Goal: Task Accomplishment & Management: Manage account settings

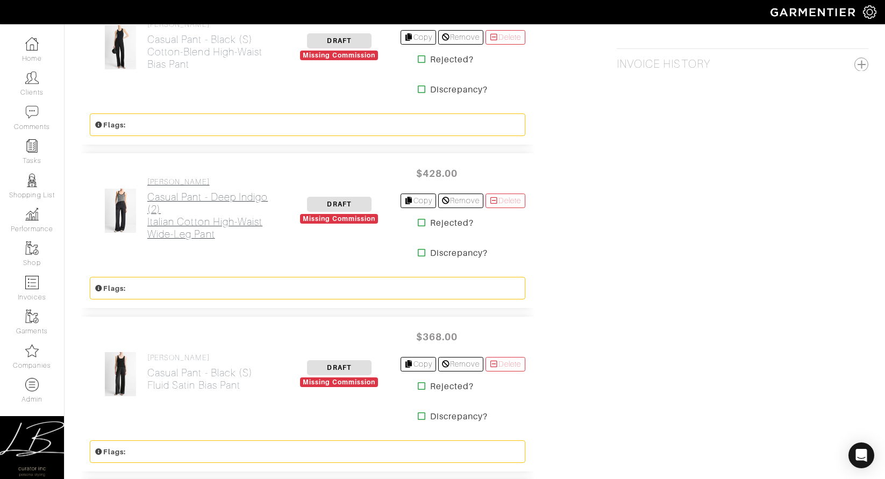
scroll to position [1154, 0]
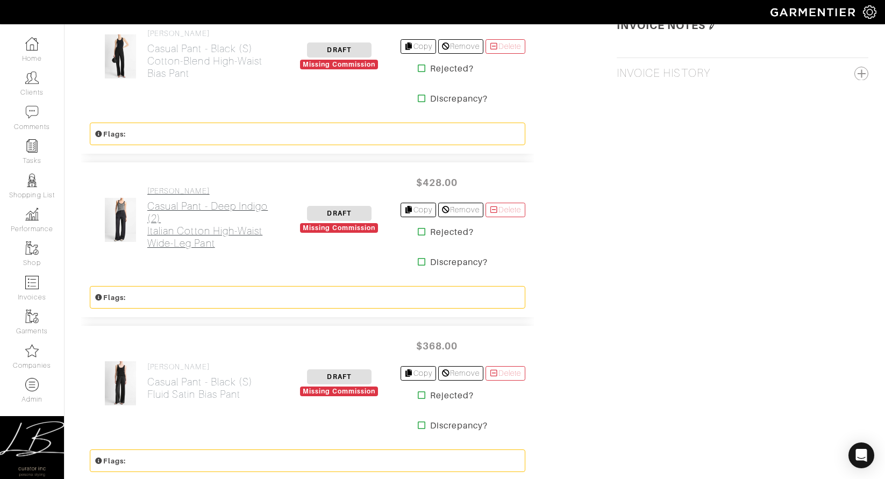
click at [210, 224] on h2 "Casual Pant - Deep Indigo (2) Italian Cotton High-Waist Wide-Leg Pant" at bounding box center [212, 224] width 131 height 49
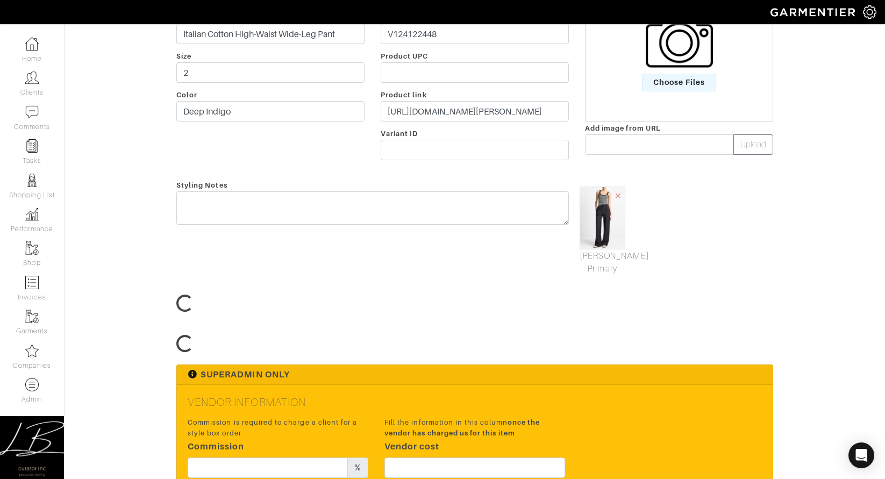
scroll to position [212, 0]
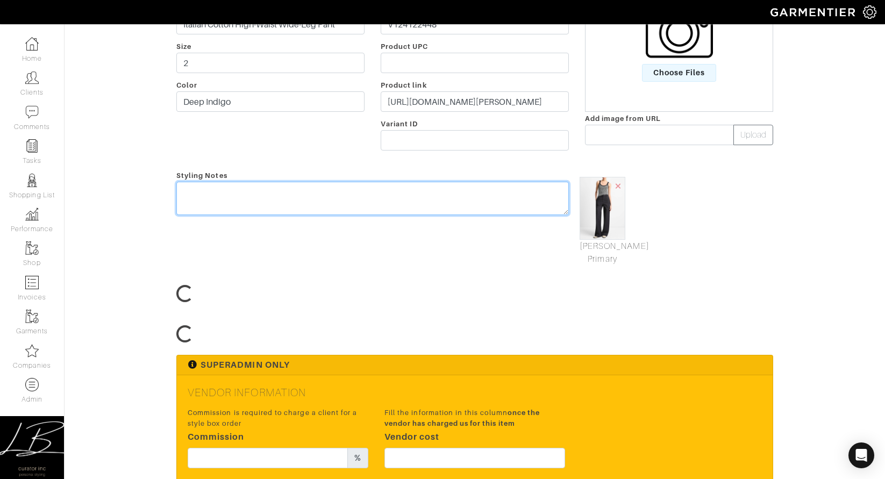
click at [213, 198] on textarea at bounding box center [372, 198] width 393 height 33
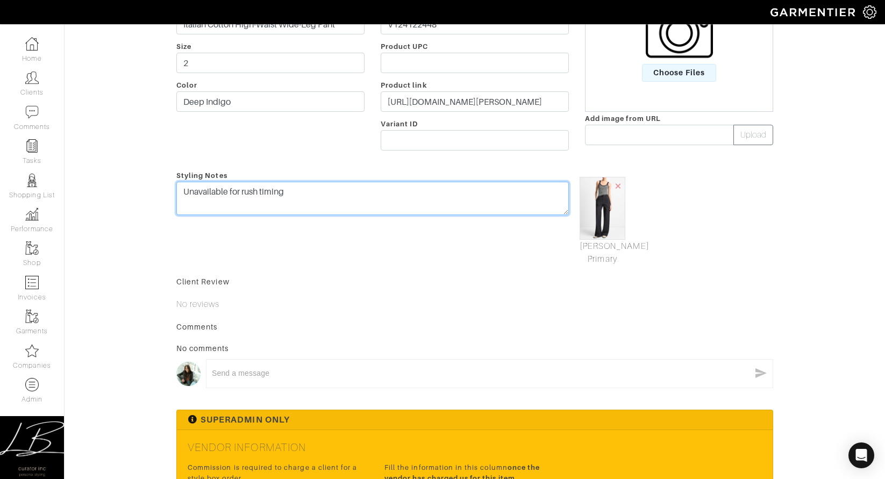
type textarea "Unavailable for rush timing"
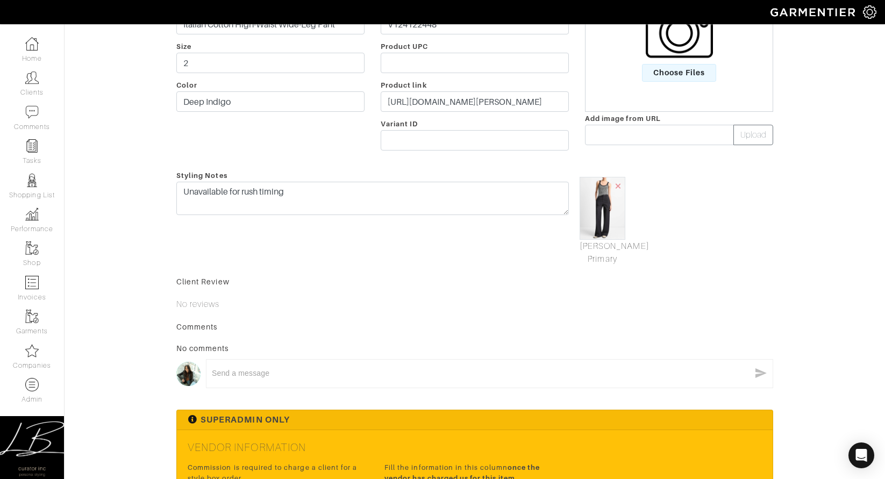
click at [347, 249] on div "Styling Notes Unavailable for rush timing" at bounding box center [372, 217] width 409 height 97
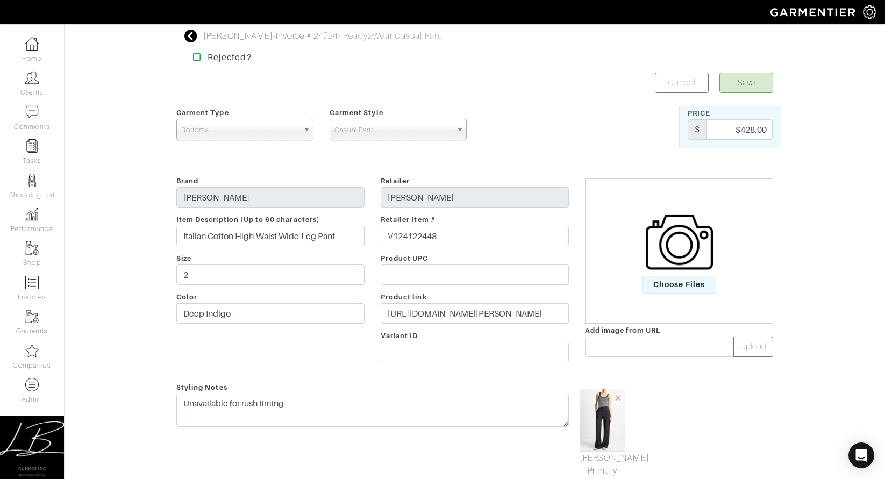
scroll to position [8, 0]
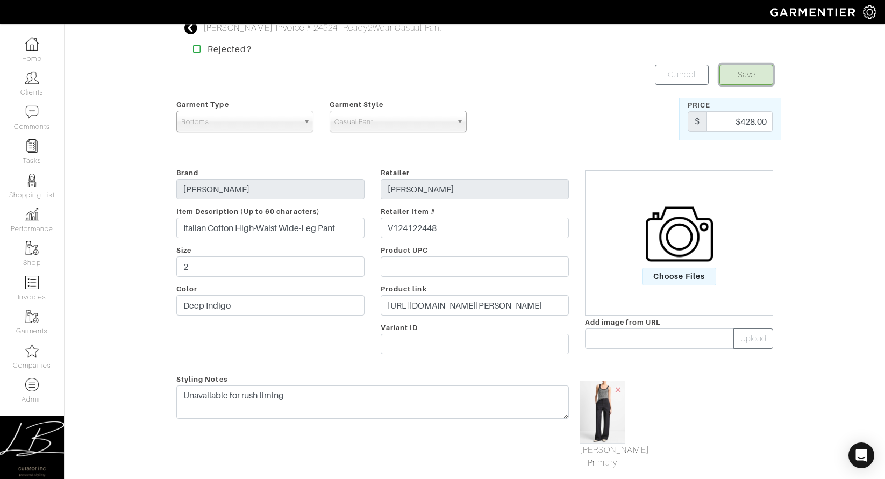
click at [742, 75] on button "Save" at bounding box center [746, 75] width 54 height 20
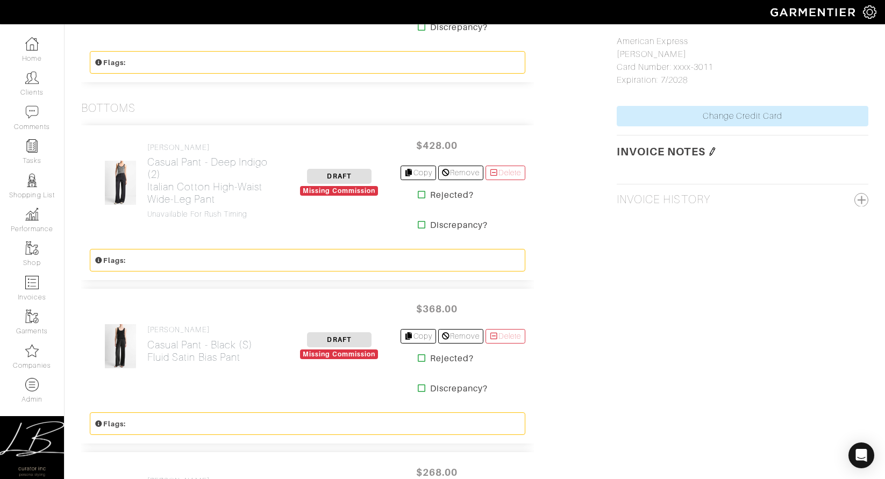
scroll to position [1025, 0]
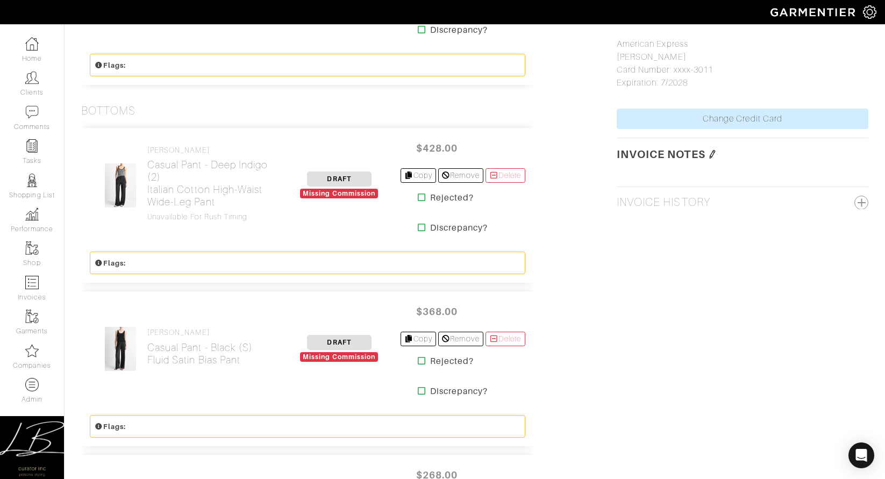
click at [418, 198] on icon at bounding box center [422, 197] width 8 height 9
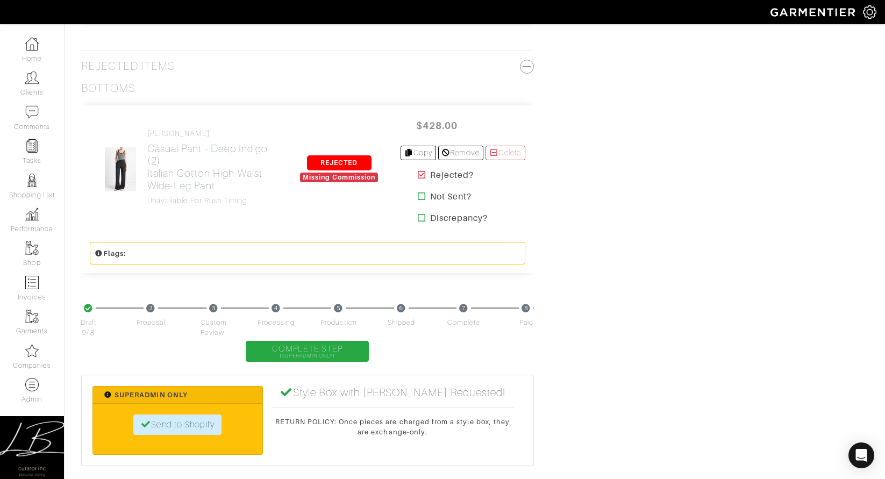
scroll to position [2302, 0]
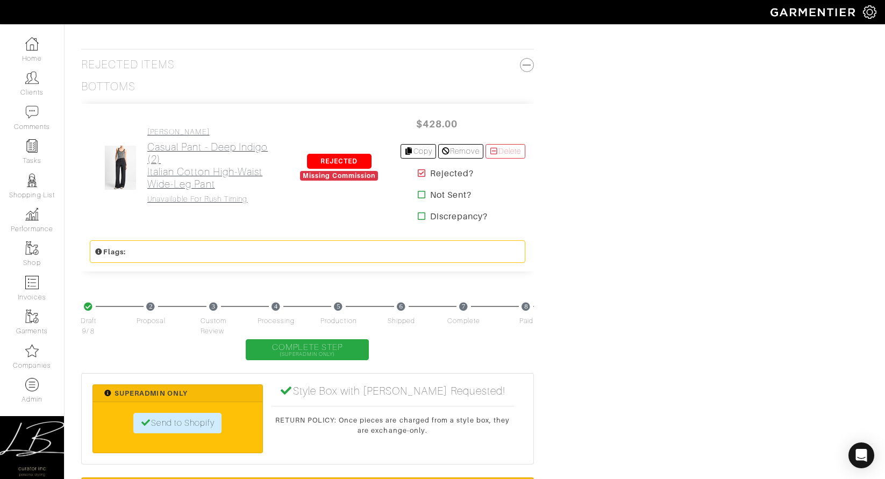
click at [225, 198] on h4 "Unavailable for rush timing" at bounding box center [212, 199] width 131 height 9
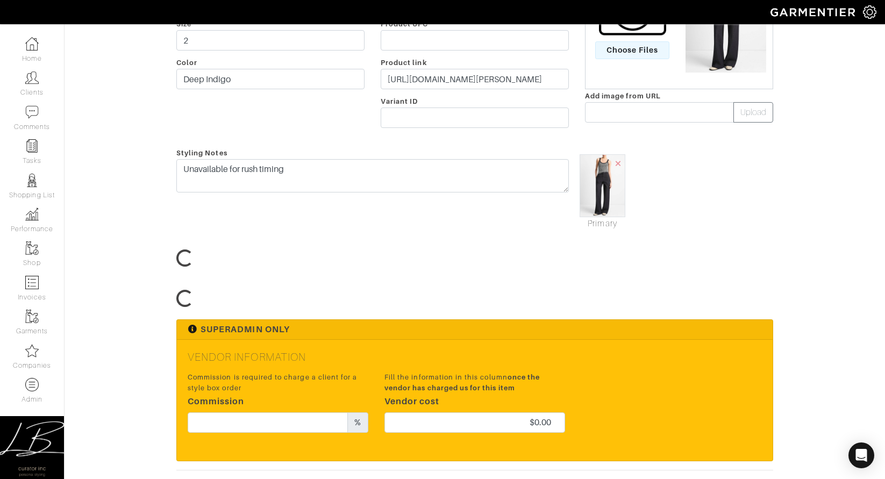
scroll to position [249, 0]
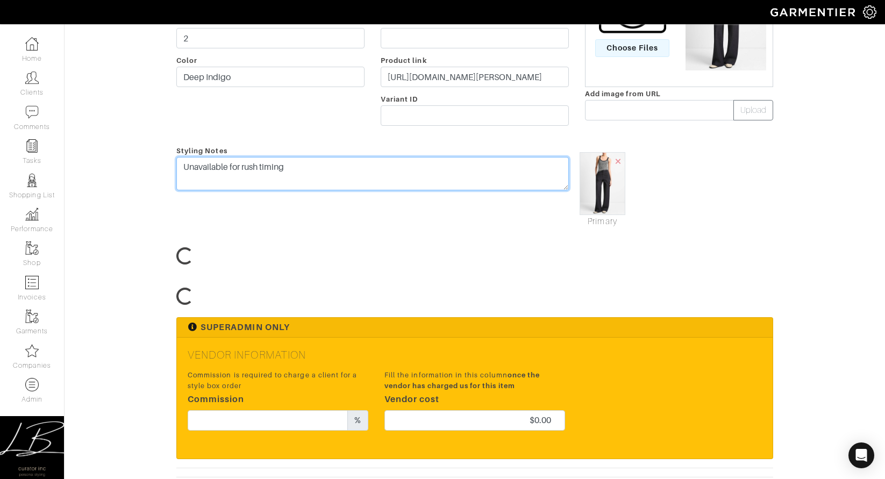
drag, startPoint x: 241, startPoint y: 167, endPoint x: 328, endPoint y: 167, distance: 86.6
click at [327, 167] on textarea "Unavailable for rush timing" at bounding box center [372, 173] width 393 height 33
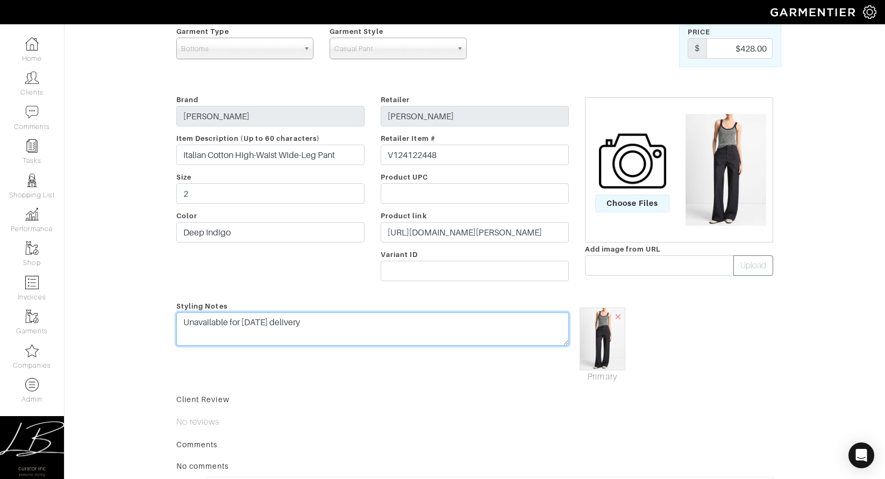
scroll to position [0, 0]
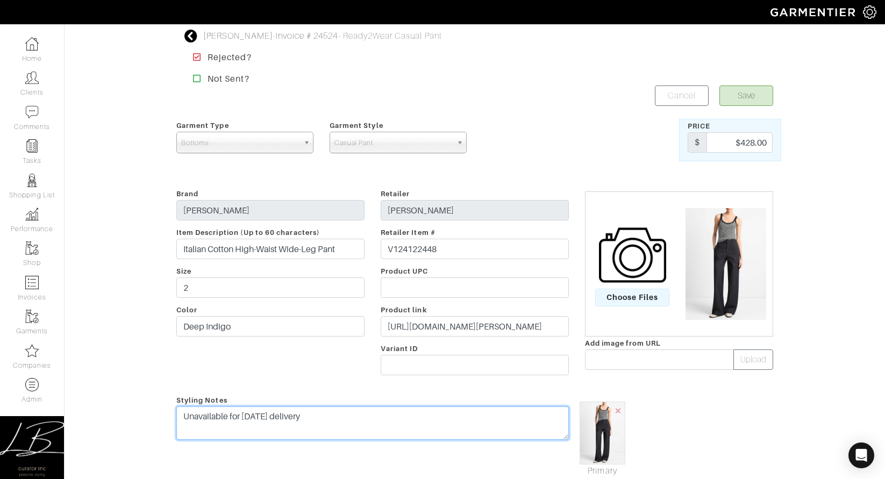
type textarea "Unavailable for [DATE] delivery"
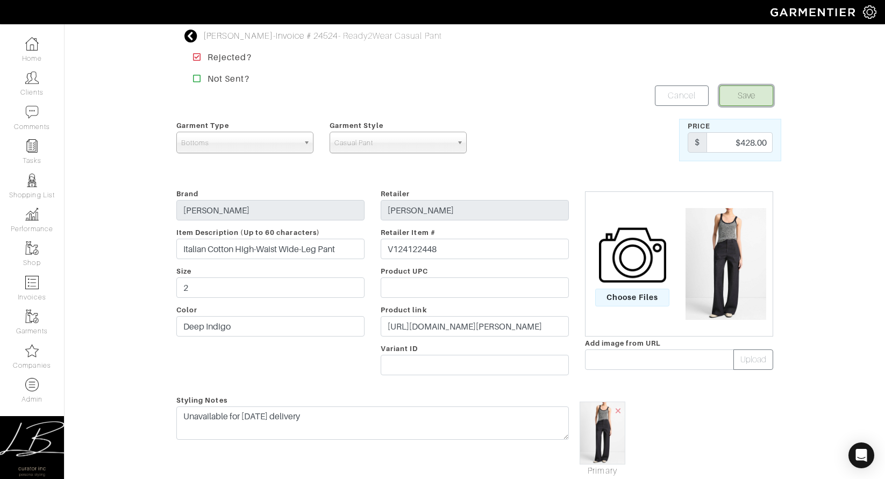
click at [738, 95] on button "Save" at bounding box center [746, 95] width 54 height 20
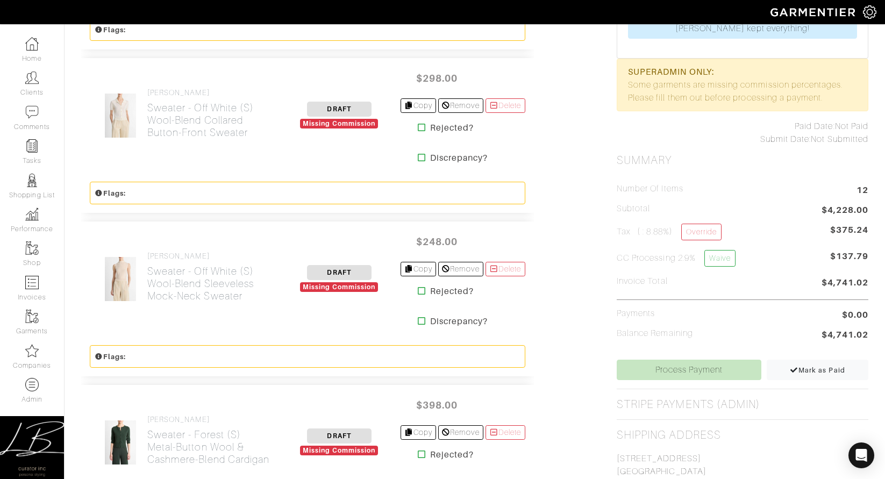
scroll to position [431, 0]
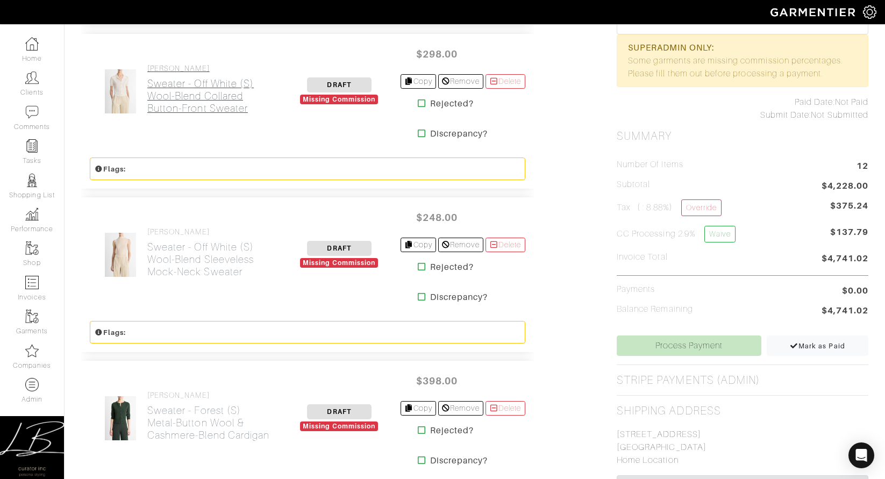
click at [177, 90] on h2 "Sweater - Off White (S) Wool-Blend Collared Button-Front Sweater" at bounding box center [212, 95] width 131 height 37
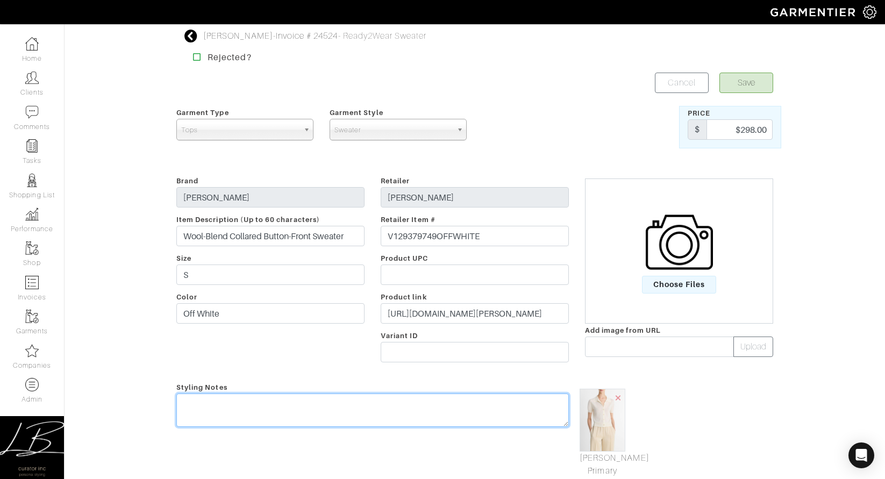
click at [312, 411] on textarea at bounding box center [372, 410] width 393 height 33
paste textarea "Unavailable for [DATE] delivery"
type textarea "Unavailable for [DATE] delivery"
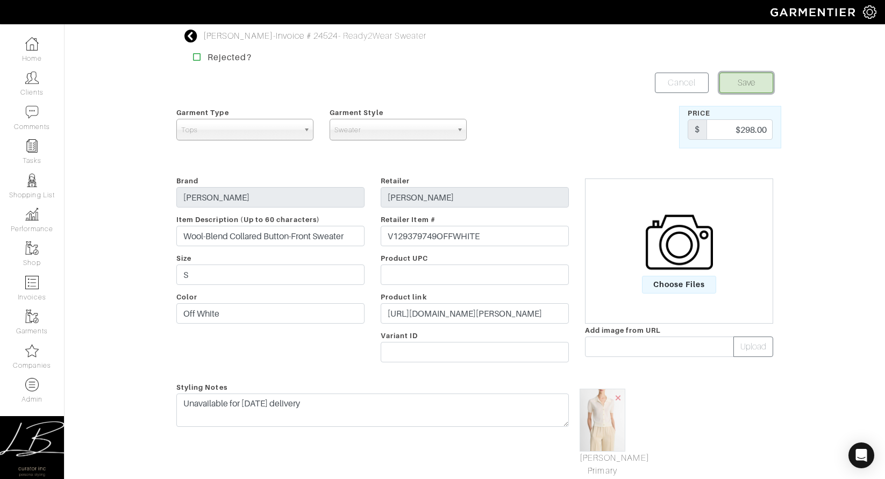
click at [742, 84] on button "Save" at bounding box center [746, 83] width 54 height 20
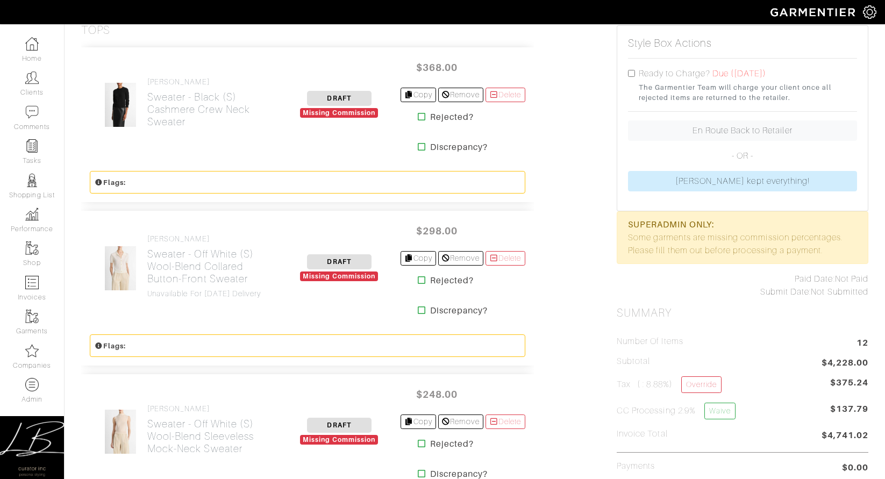
scroll to position [254, 0]
click at [418, 281] on icon at bounding box center [422, 279] width 8 height 9
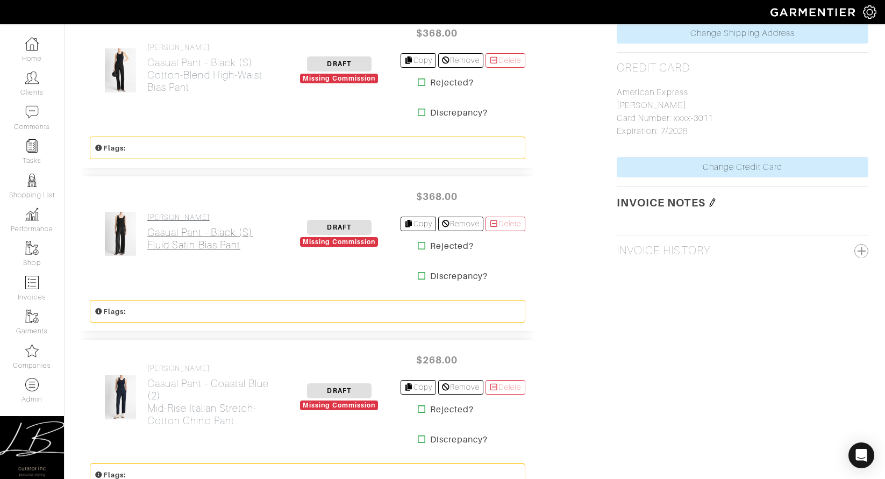
scroll to position [983, 0]
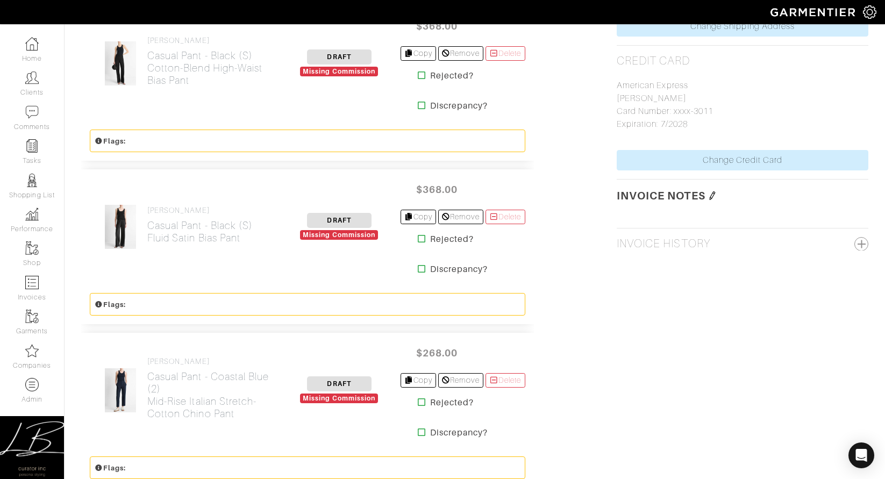
click at [418, 237] on icon at bounding box center [422, 238] width 8 height 9
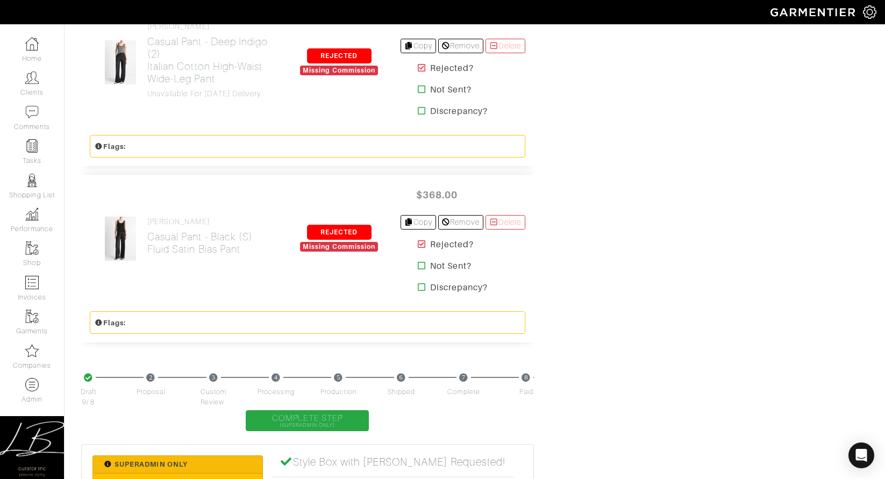
scroll to position [2295, 0]
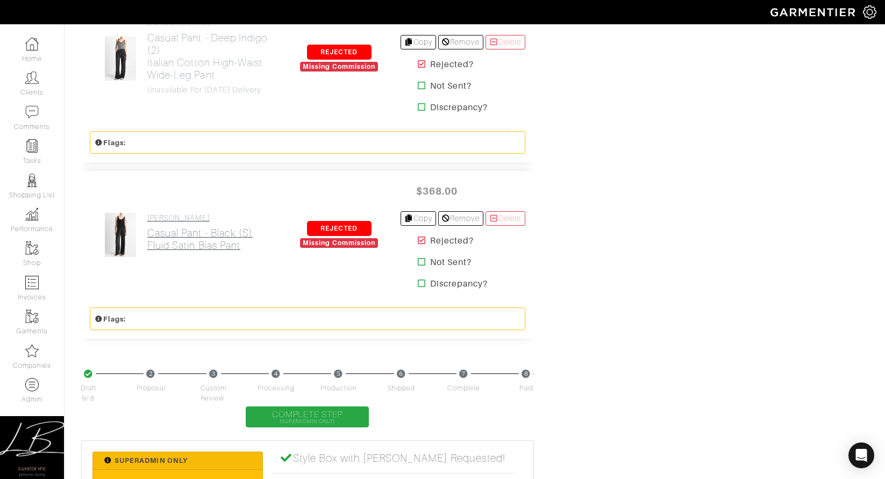
click at [163, 238] on h2 "Casual Pant - Black (S) Fluid Satin Bias Pant" at bounding box center [199, 239] width 105 height 25
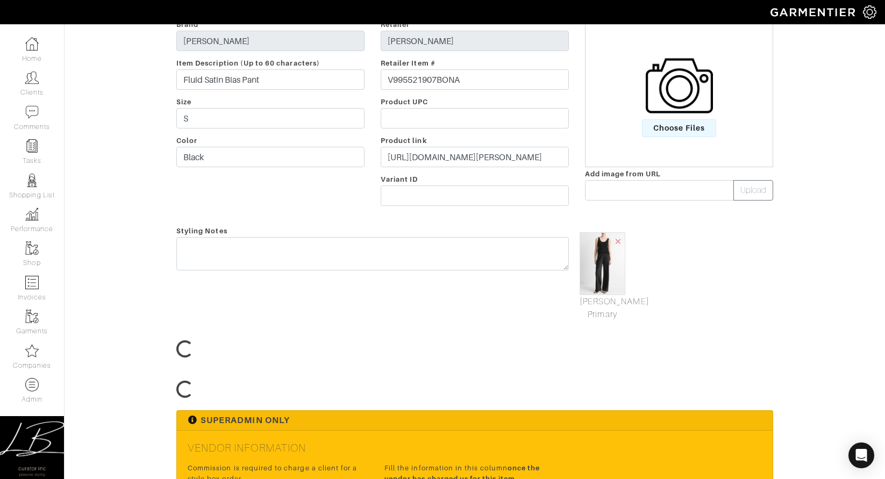
scroll to position [174, 0]
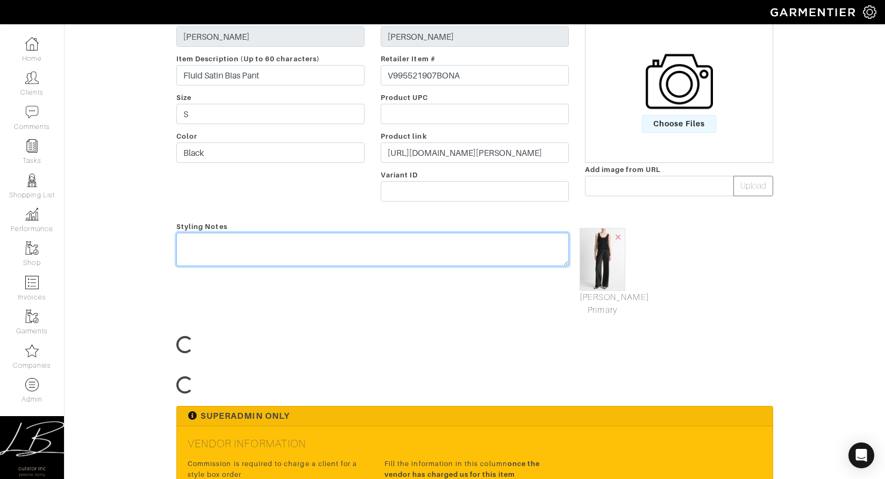
click at [230, 244] on textarea at bounding box center [372, 249] width 393 height 33
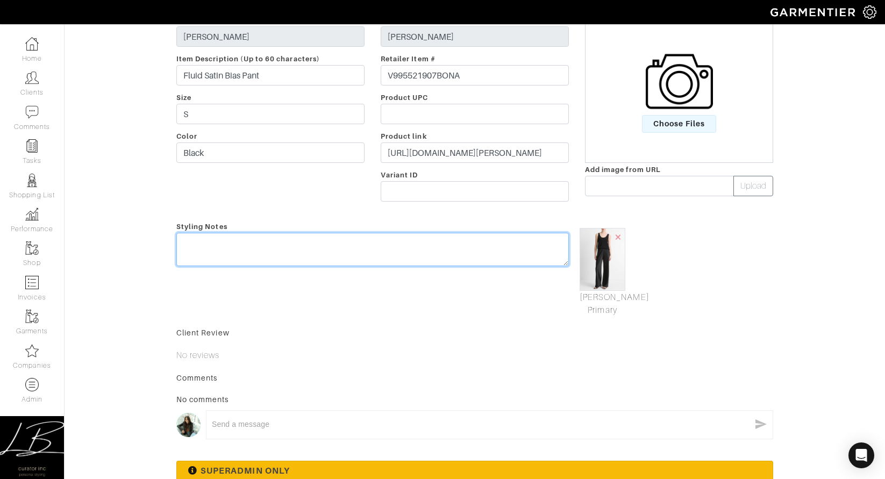
paste textarea "Unavailable for [DATE] delivery"
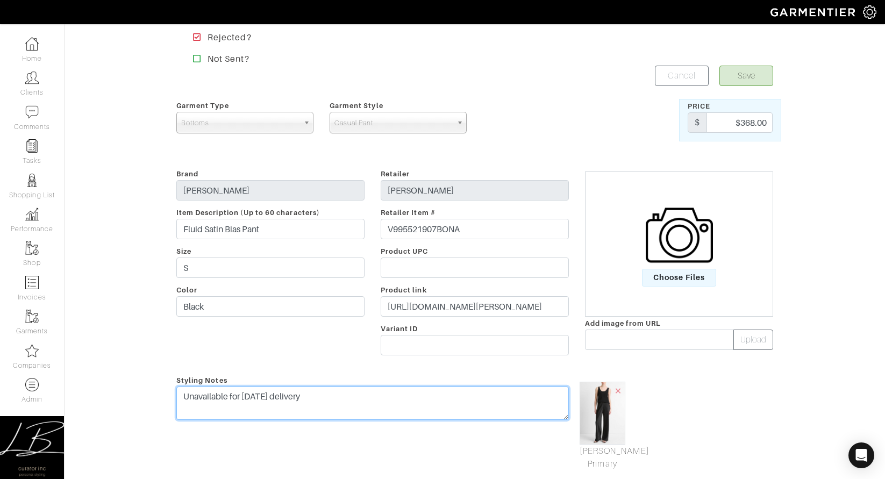
scroll to position [0, 0]
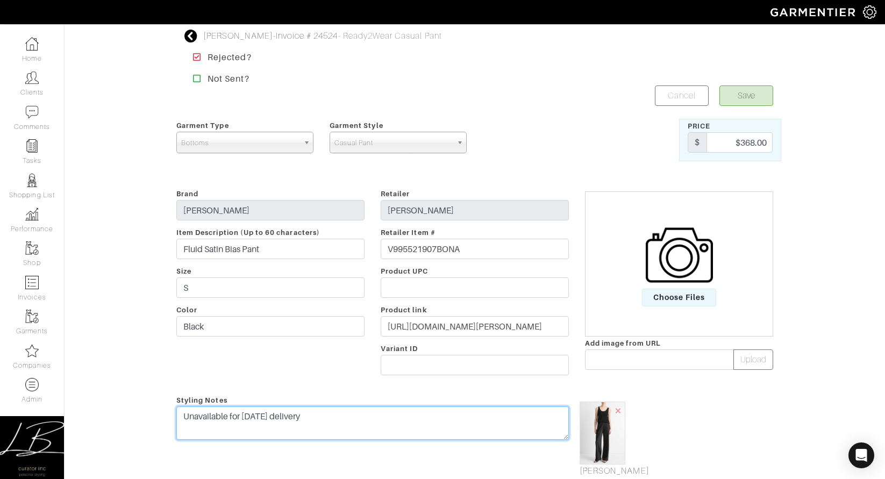
type textarea "Unavailable for [DATE] delivery"
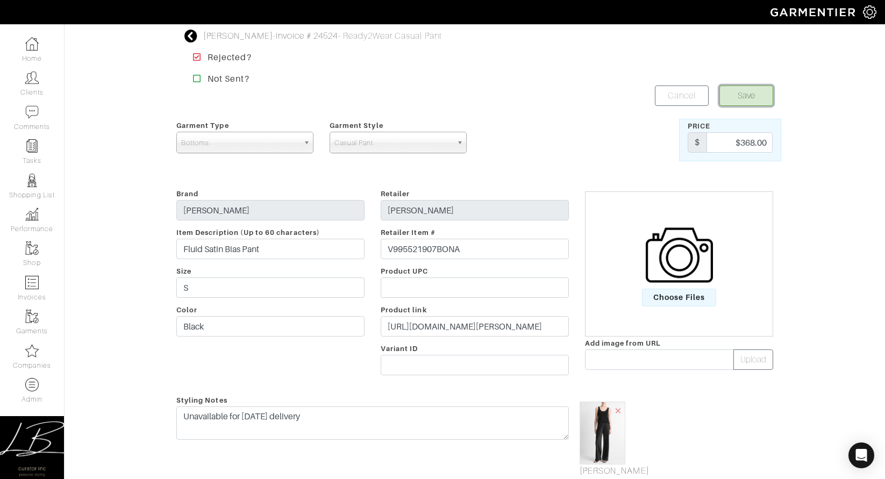
click at [758, 88] on button "Save" at bounding box center [746, 95] width 54 height 20
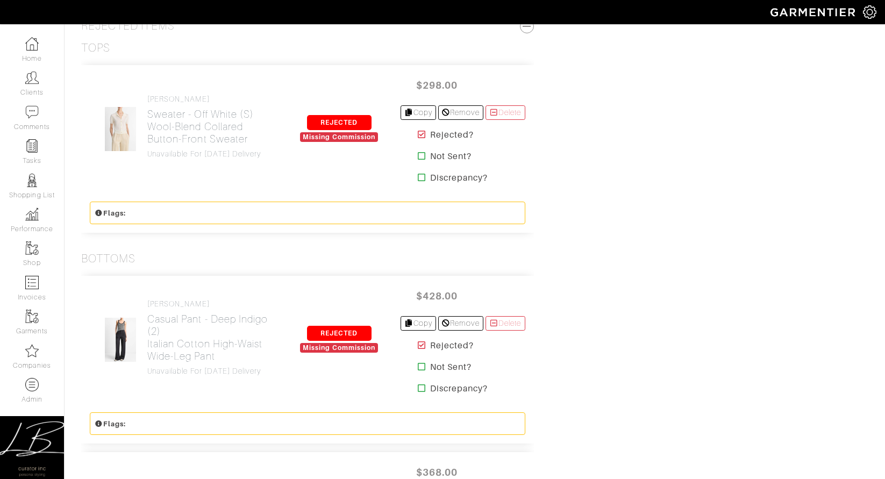
scroll to position [2016, 0]
click at [418, 132] on icon at bounding box center [422, 133] width 8 height 9
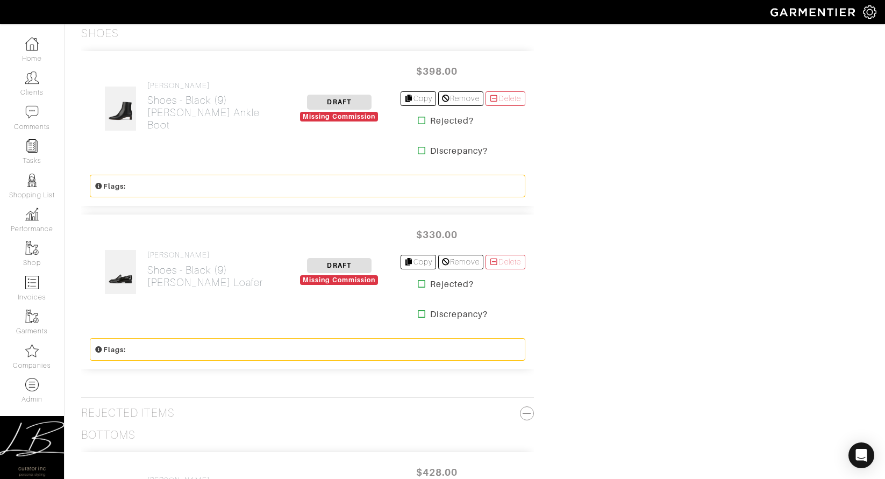
scroll to position [2131, 0]
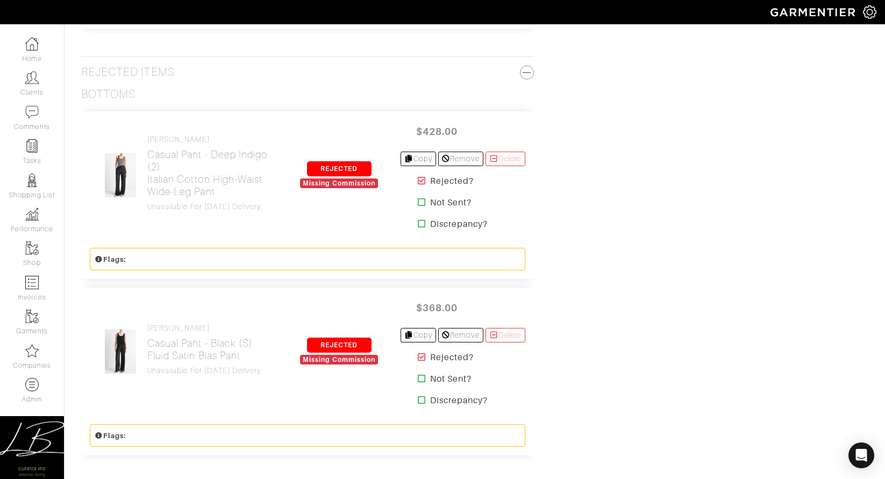
click at [418, 180] on icon at bounding box center [422, 180] width 8 height 9
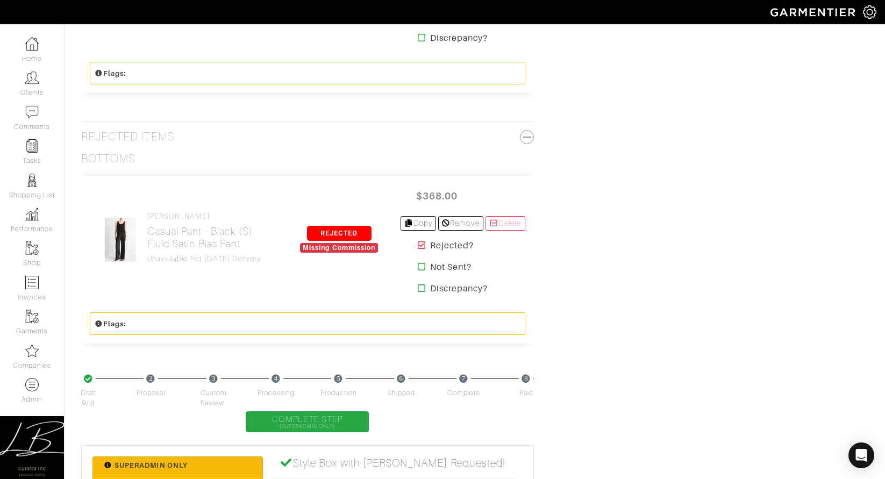
scroll to position [2220, 0]
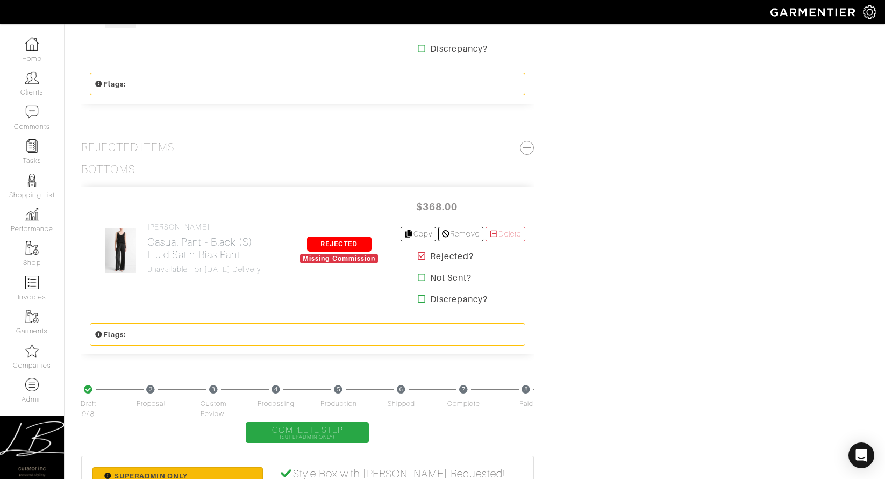
click at [418, 255] on icon at bounding box center [422, 256] width 8 height 9
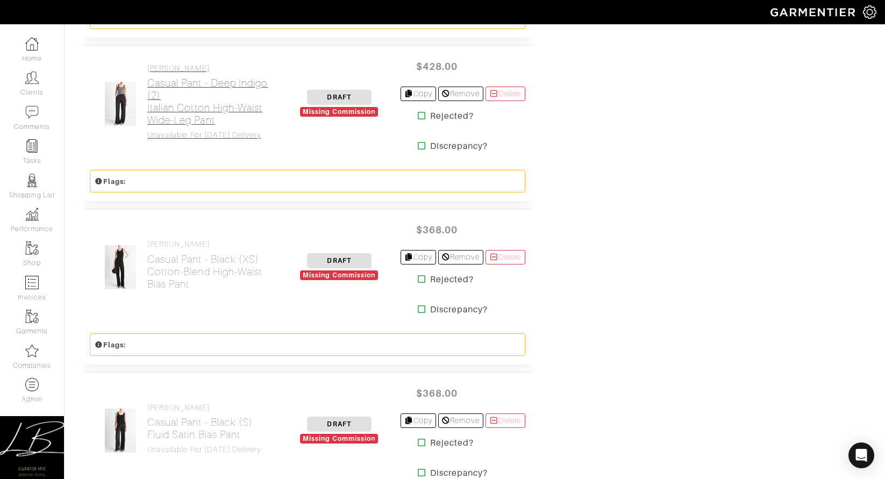
scroll to position [1271, 0]
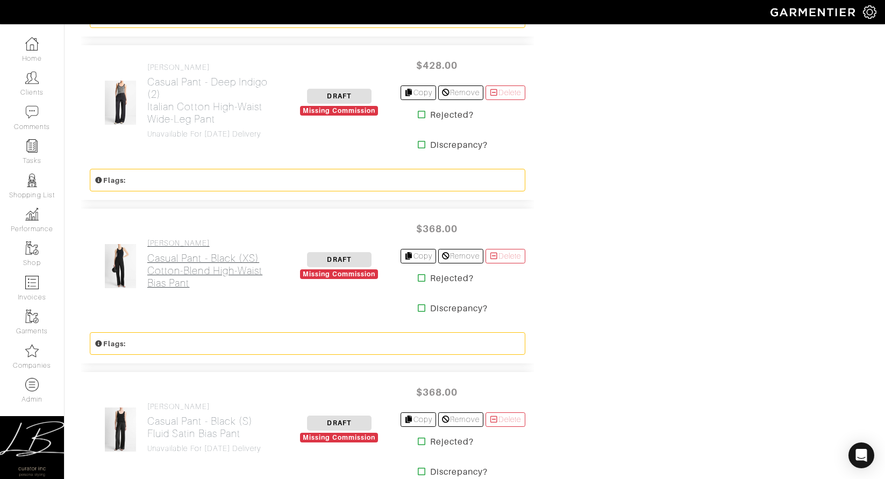
drag, startPoint x: 197, startPoint y: 258, endPoint x: 191, endPoint y: 257, distance: 5.9
click at [197, 258] on h2 "Casual Pant - Black (XS) Cotton-Blend High-Waist Bias Pant" at bounding box center [212, 270] width 131 height 37
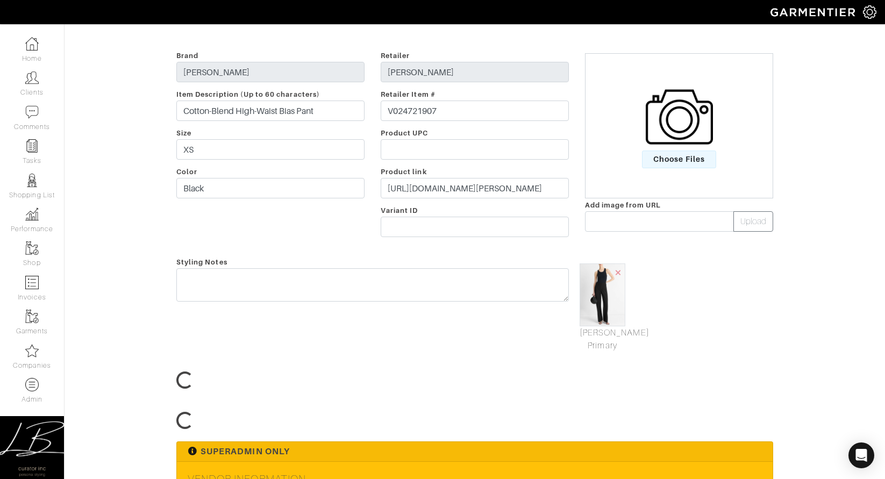
scroll to position [127, 0]
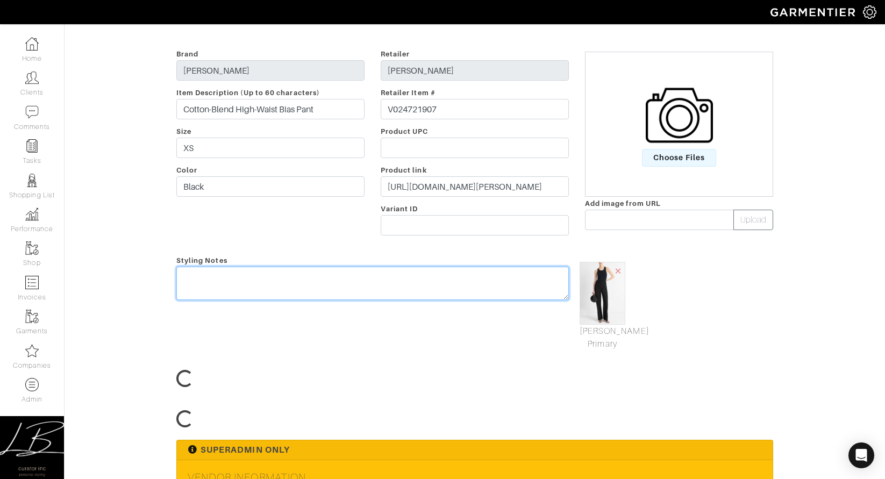
click at [210, 283] on textarea at bounding box center [372, 283] width 393 height 33
paste textarea "Unavailable for [DATE] delivery"
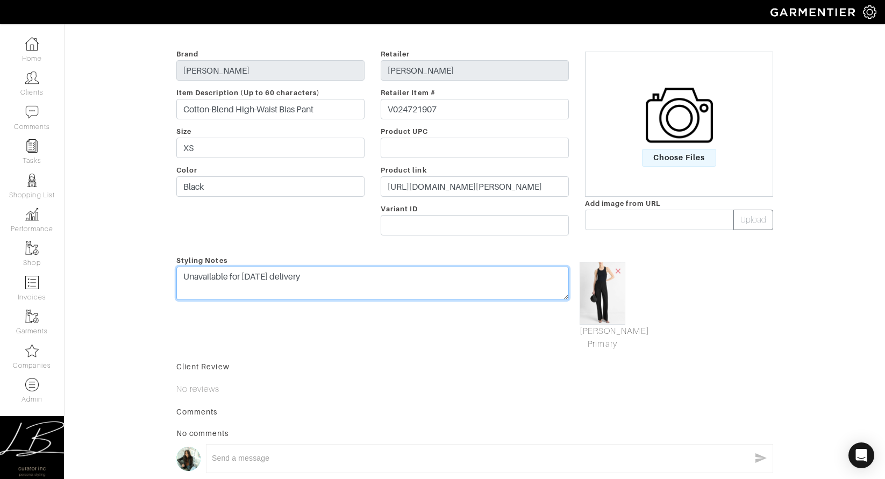
scroll to position [0, 0]
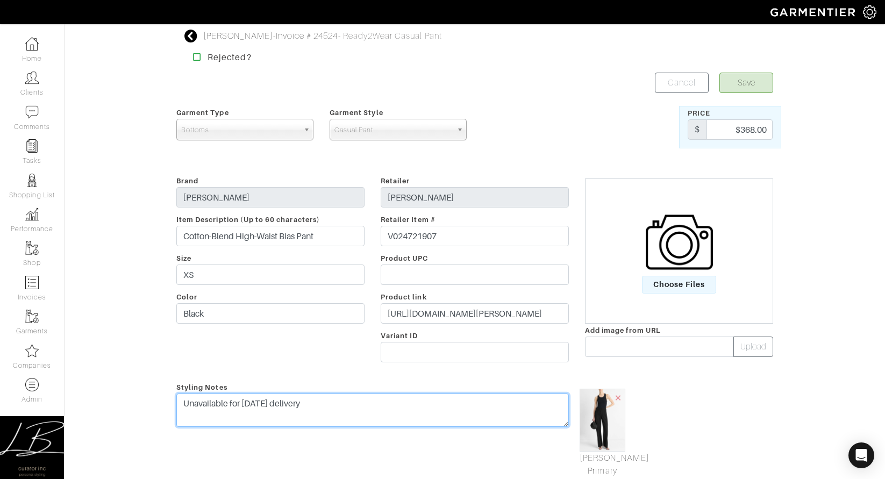
type textarea "Unavailable for [DATE] delivery"
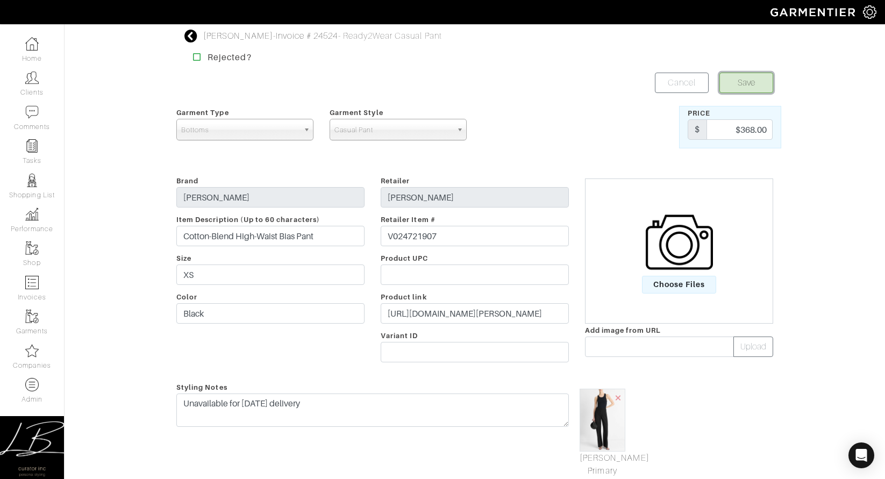
click at [733, 82] on button "Save" at bounding box center [746, 83] width 54 height 20
